Goal: Find specific page/section

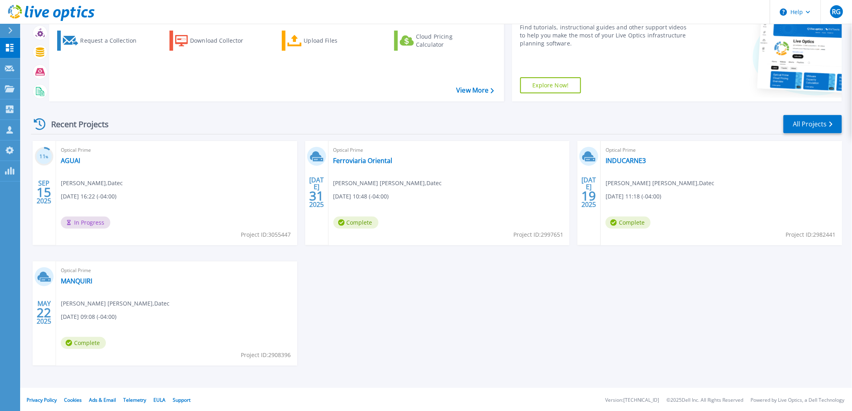
scroll to position [69, 0]
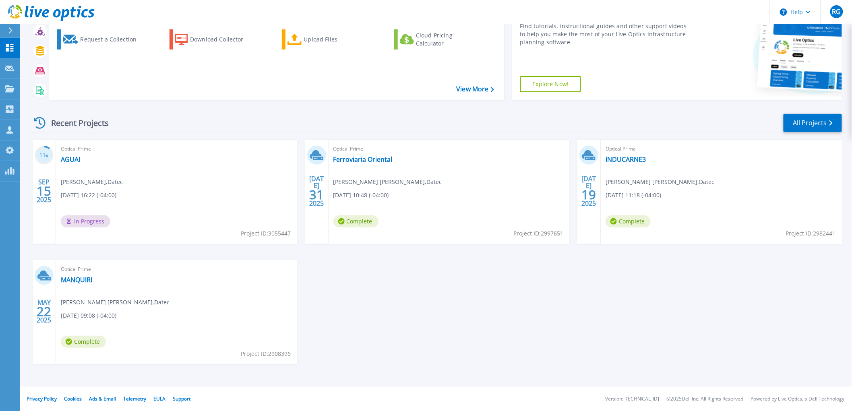
click at [142, 187] on div "Optical Prime AGUAI [PERSON_NAME] , Datec [DATE] 16:22 (-04:00) In Progress Pro…" at bounding box center [176, 192] width 241 height 104
click at [67, 156] on link "AGUAI" at bounding box center [70, 159] width 19 height 8
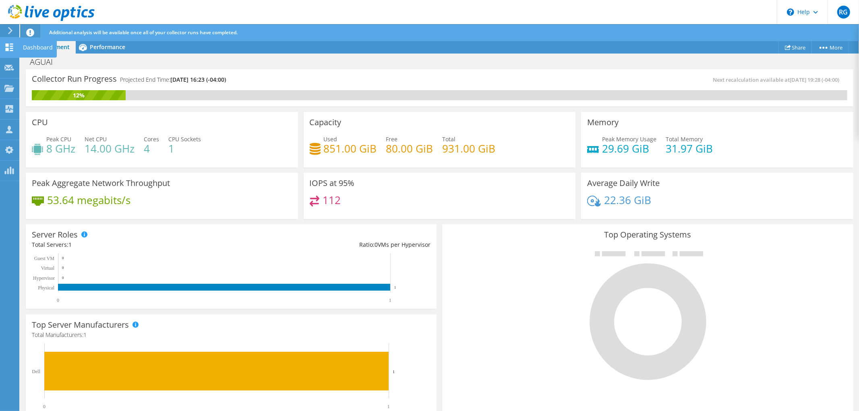
click at [12, 51] on div at bounding box center [9, 48] width 10 height 9
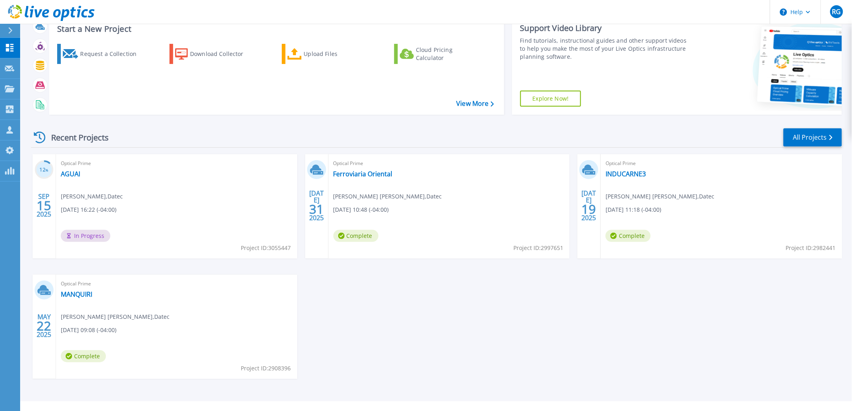
scroll to position [69, 0]
